Goal: Task Accomplishment & Management: Complete application form

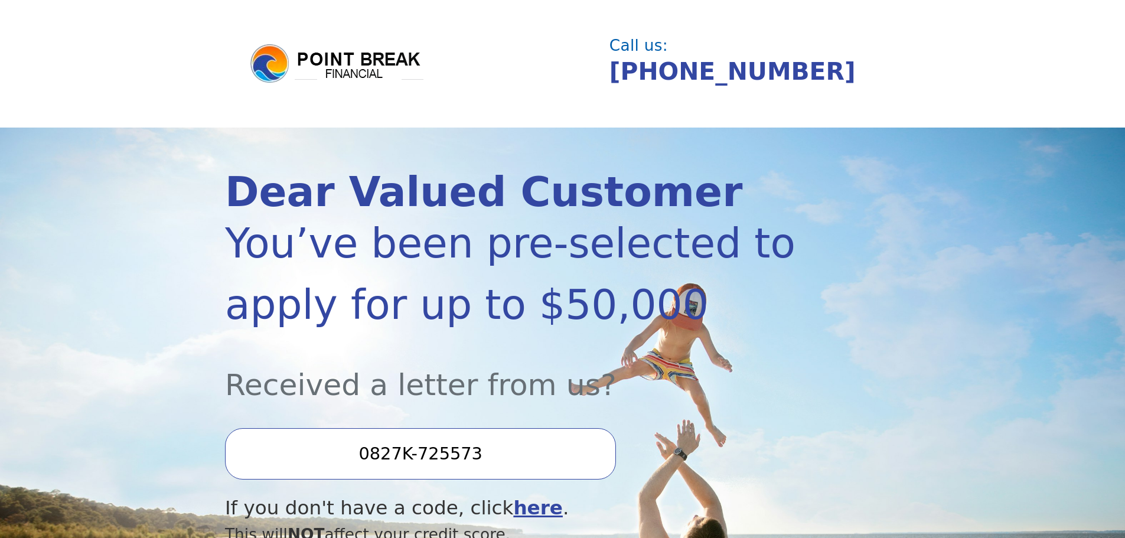
scroll to position [118, 0]
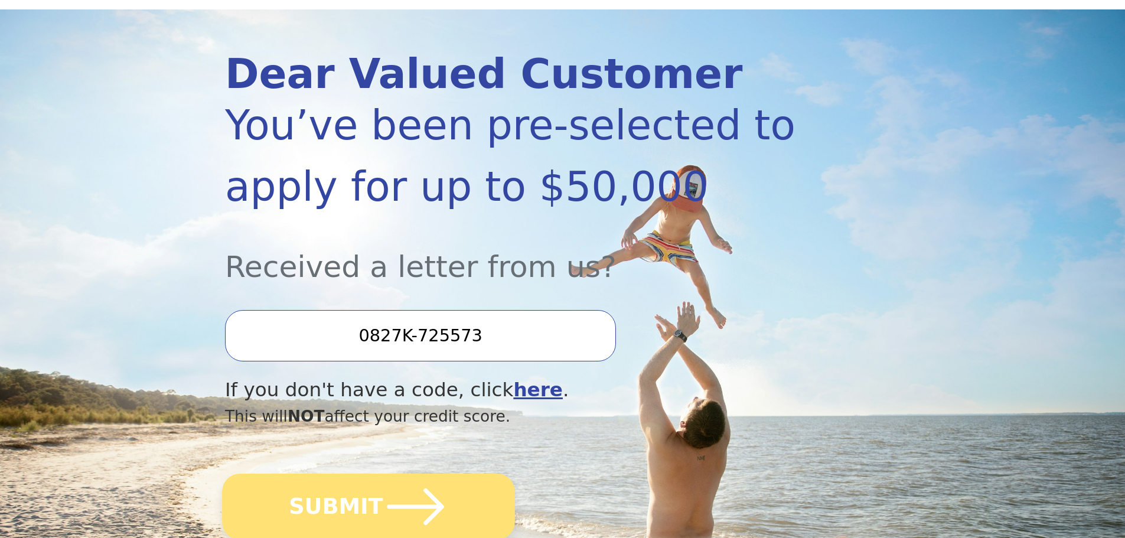
click at [416, 513] on icon "submit" at bounding box center [415, 506] width 65 height 65
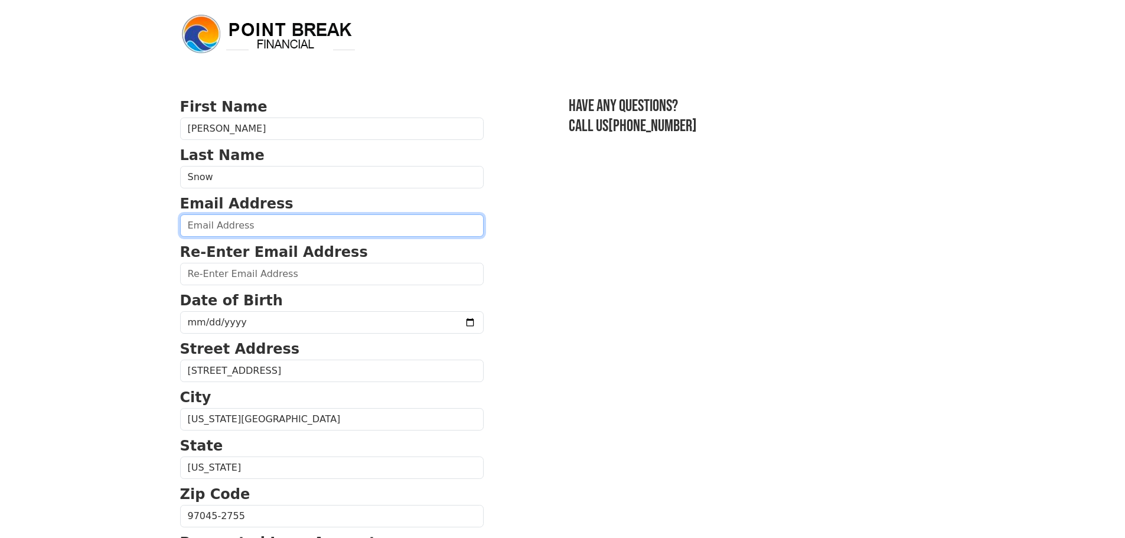
click at [281, 228] on input "email" at bounding box center [332, 225] width 304 height 22
type input "dsnow@nwresd.k12.or.us"
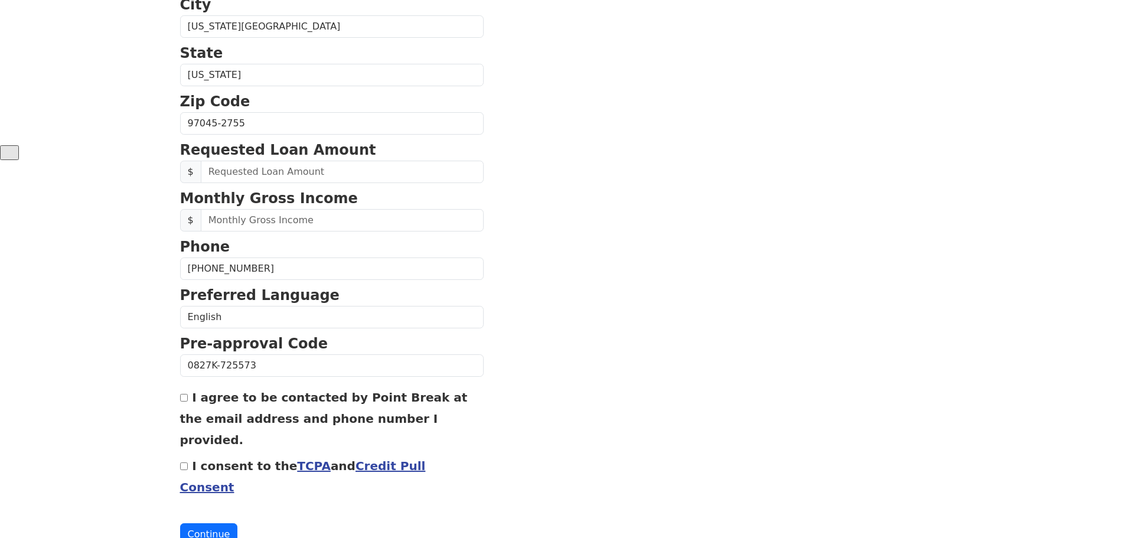
drag, startPoint x: 349, startPoint y: 270, endPoint x: 170, endPoint y: 279, distance: 179.2
type input "(503) 655-1667"
drag, startPoint x: 378, startPoint y: 174, endPoint x: 409, endPoint y: 178, distance: 31.5
click at [378, 174] on input "text" at bounding box center [342, 172] width 283 height 22
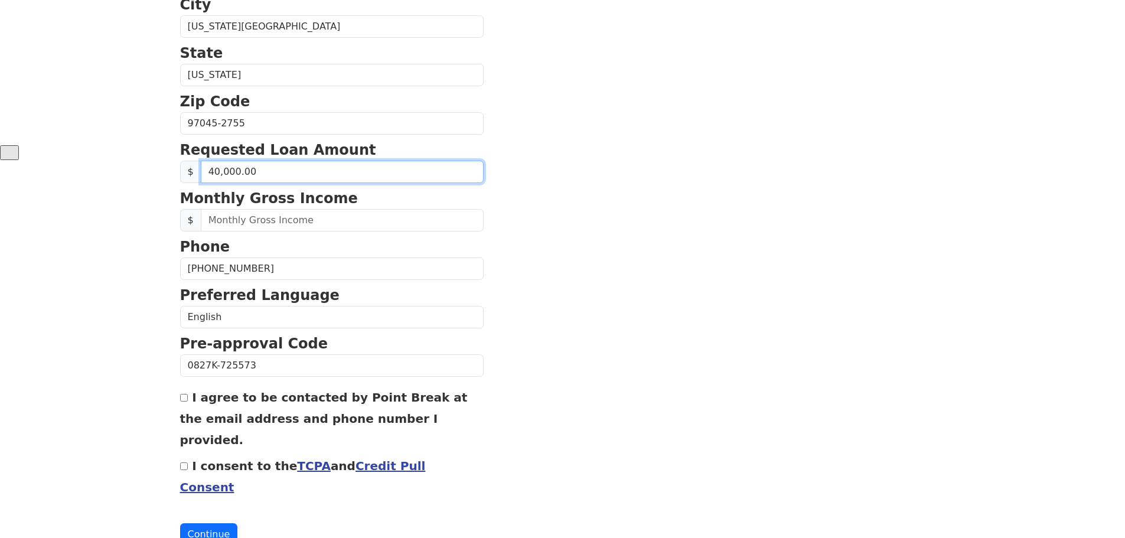
type input "40,000.00"
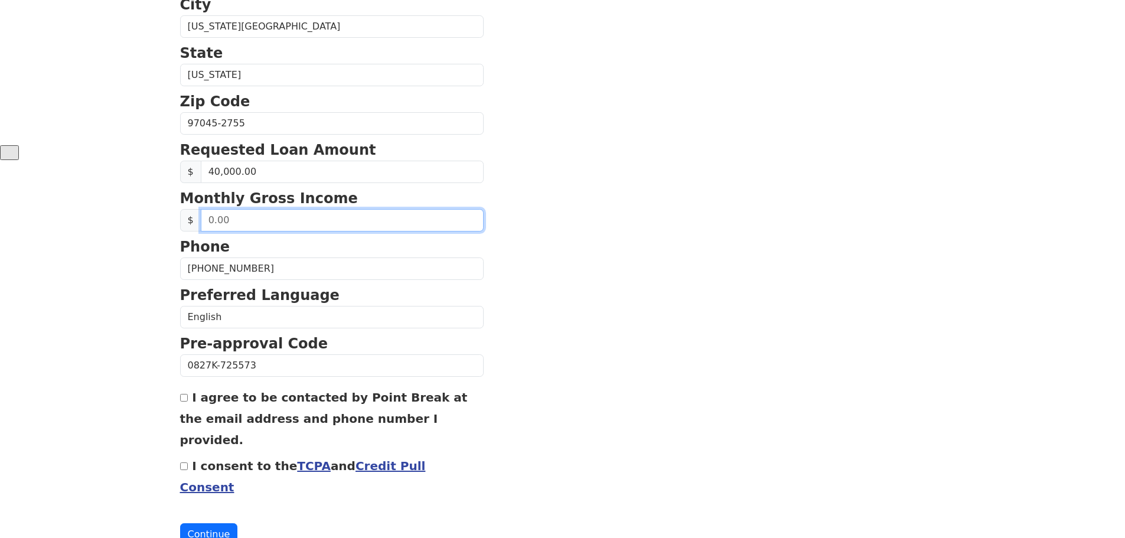
click at [327, 220] on input "text" at bounding box center [342, 220] width 283 height 22
type input "70,000.00"
click at [702, 245] on section "First Name Diana Last Name Snow Email Address dsnow@nwresd.k12.or.us Re-Enter E…" at bounding box center [562, 125] width 765 height 842
click at [184, 401] on input "I agree to be contacted by Point Break at the email address and phone number I …" at bounding box center [184, 398] width 8 height 8
checkbox input "true"
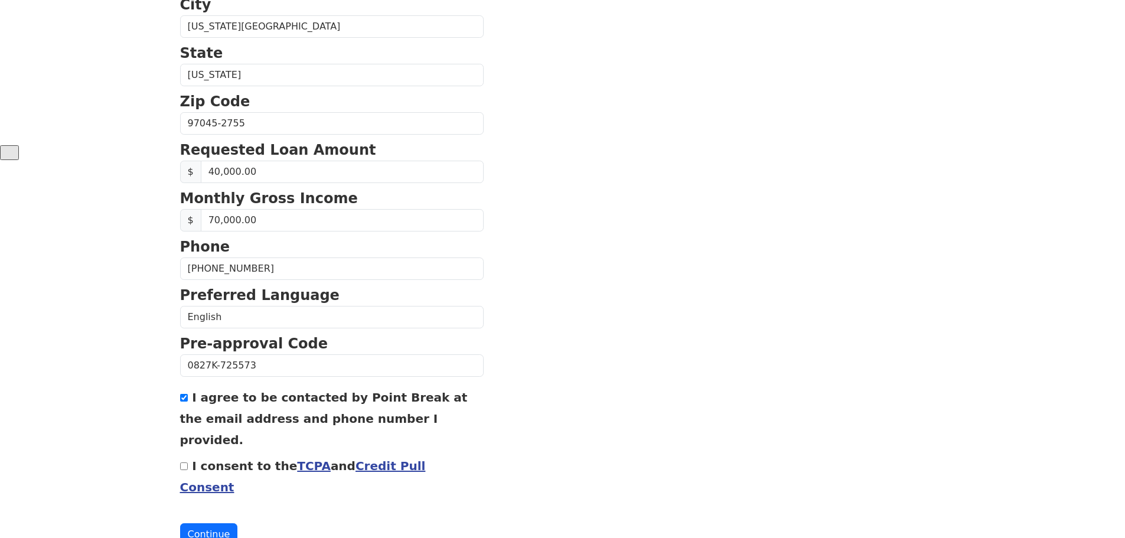
click at [185, 462] on input "I consent to the TCPA and Credit Pull Consent" at bounding box center [184, 466] width 8 height 8
checkbox input "true"
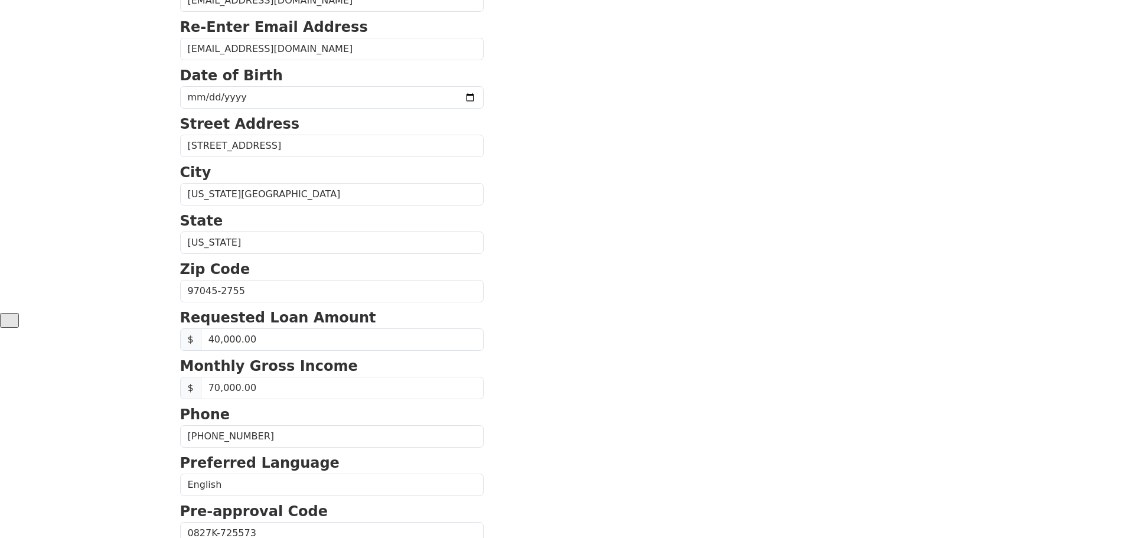
scroll to position [166, 0]
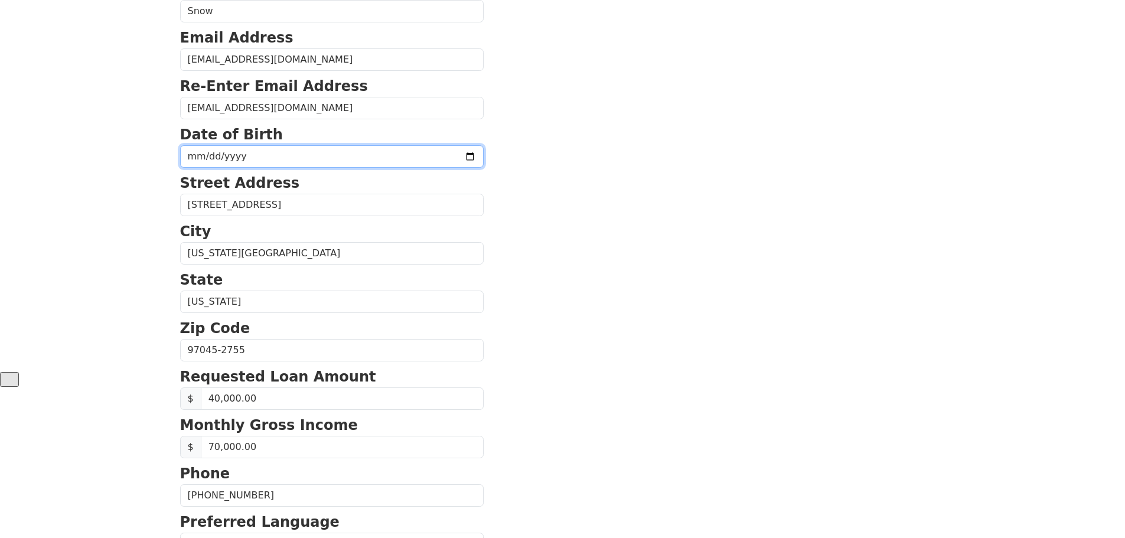
click at [393, 153] on input "date" at bounding box center [332, 156] width 304 height 22
type input "1964-09-25"
click at [563, 204] on section "First Name Diana Last Name Snow Email Address dsnow@nwresd.k12.or.us Re-Enter E…" at bounding box center [562, 351] width 765 height 842
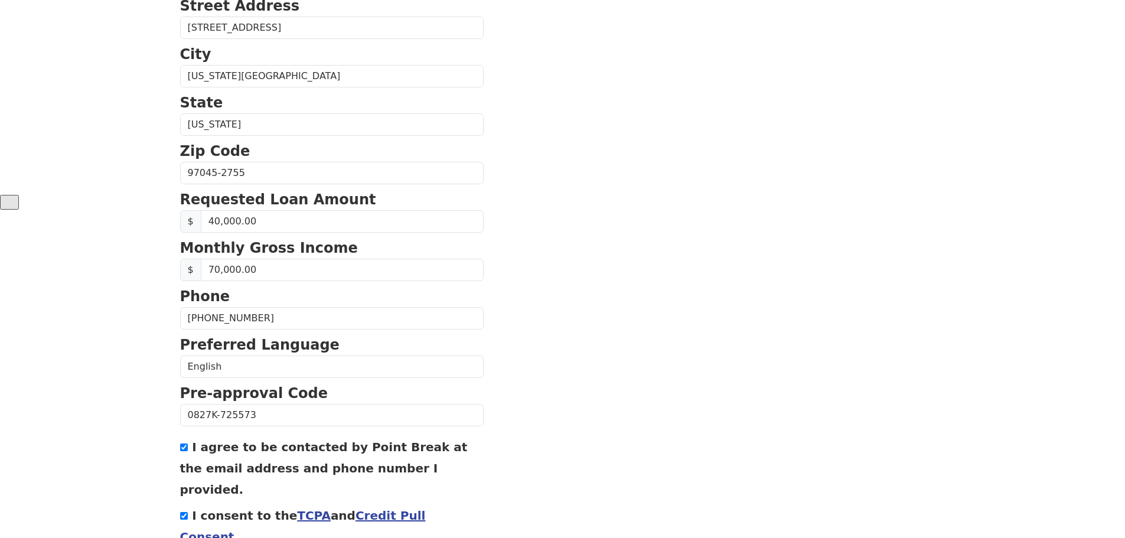
scroll to position [402, 0]
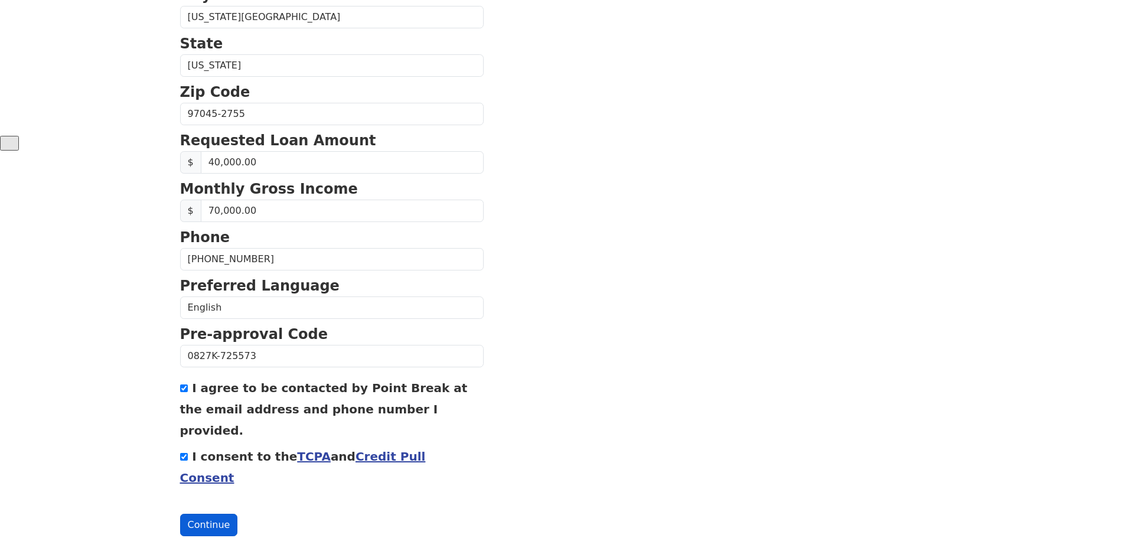
click at [207, 514] on button "Continue" at bounding box center [209, 525] width 58 height 22
